Goal: Register for event/course

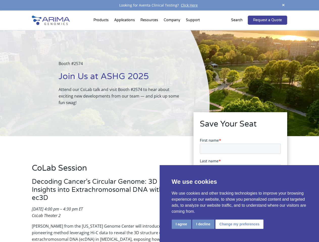
click at [159, 121] on div "Booth #2574 Join Us at ASHG 2025 Attend our CoLab talk and visit Booth #2574 to…" at bounding box center [104, 83] width 209 height 106
click at [181, 224] on button "I agree" at bounding box center [181, 224] width 19 height 9
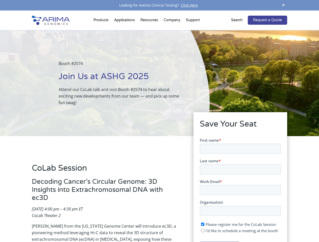
click at [203, 231] on input "I'd like to schedule a meeting at the booth" at bounding box center [202, 230] width 3 height 3
click at [238, 231] on span "I'd like to schedule a meeting at the booth" at bounding box center [241, 230] width 72 height 5
click at [204, 231] on input "I'd like to schedule a meeting at the booth" at bounding box center [202, 230] width 3 height 3
checkbox input "false"
click at [283, 5] on span at bounding box center [283, 5] width 8 height 7
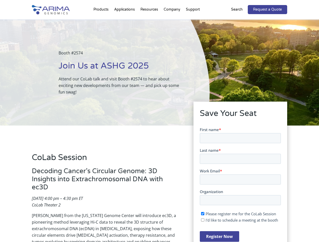
click at [102, 21] on div "Booth #2574 Join Us at ASHG 2025 Attend our CoLab talk and visit Booth #2574 to…" at bounding box center [104, 72] width 209 height 106
click at [150, 21] on div "Booth #2574 Join Us at ASHG 2025 Attend our CoLab talk and visit Booth #2574 to…" at bounding box center [104, 72] width 209 height 106
click at [172, 21] on div "Booth #2574 Join Us at ASHG 2025 Attend our CoLab talk and visit Booth #2574 to…" at bounding box center [104, 72] width 209 height 106
click at [192, 21] on div "Booth #2574 Join Us at ASHG 2025 Attend our CoLab talk and visit Booth #2574 to…" at bounding box center [104, 72] width 209 height 106
